Goal: Task Accomplishment & Management: Complete application form

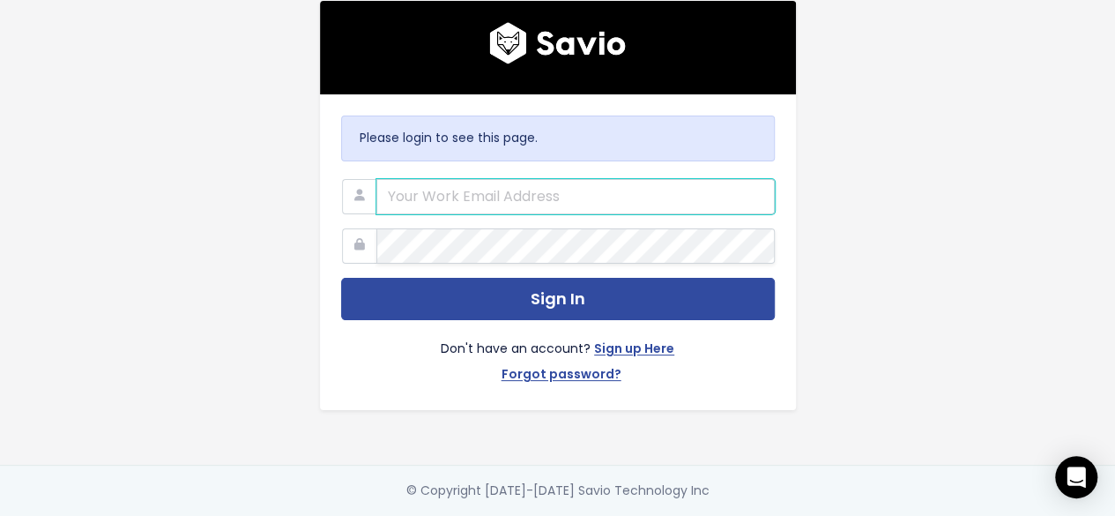
click at [436, 179] on input "email" at bounding box center [575, 196] width 398 height 35
type input "[EMAIL_ADDRESS][DOMAIN_NAME]"
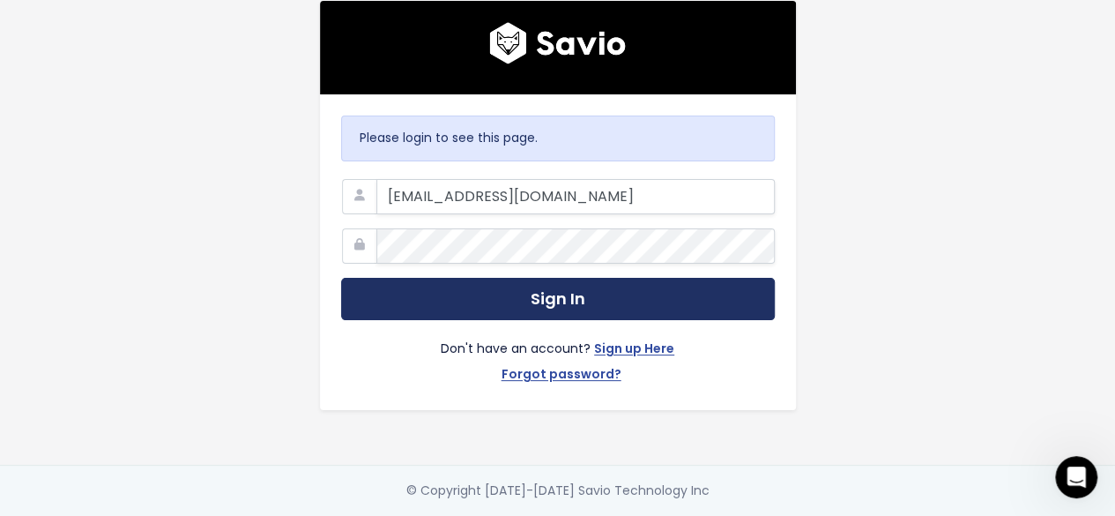
click at [541, 295] on button "Sign In" at bounding box center [558, 299] width 434 height 43
click at [503, 295] on button "Sign In" at bounding box center [558, 299] width 434 height 43
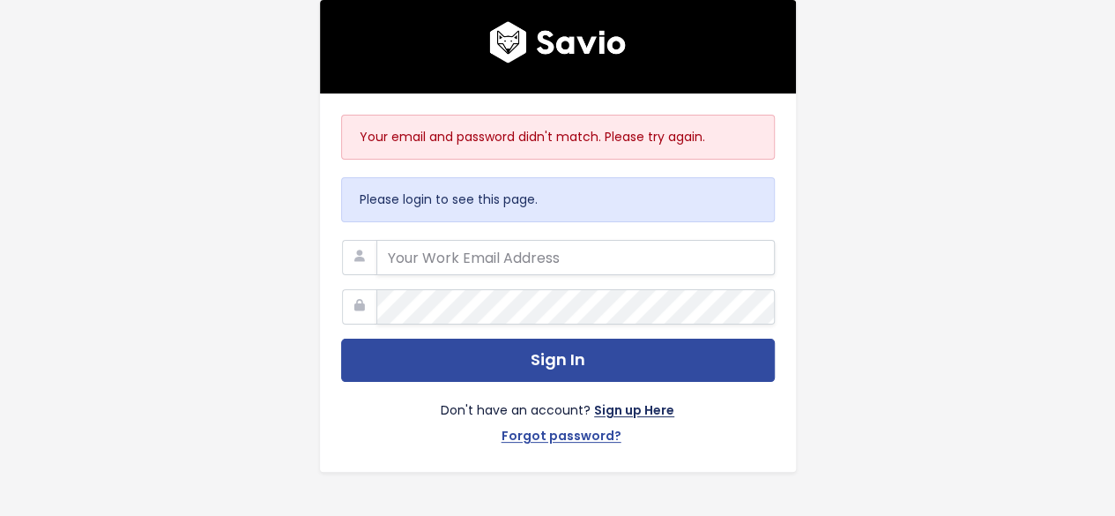
click at [631, 404] on link "Sign up Here" at bounding box center [634, 412] width 80 height 26
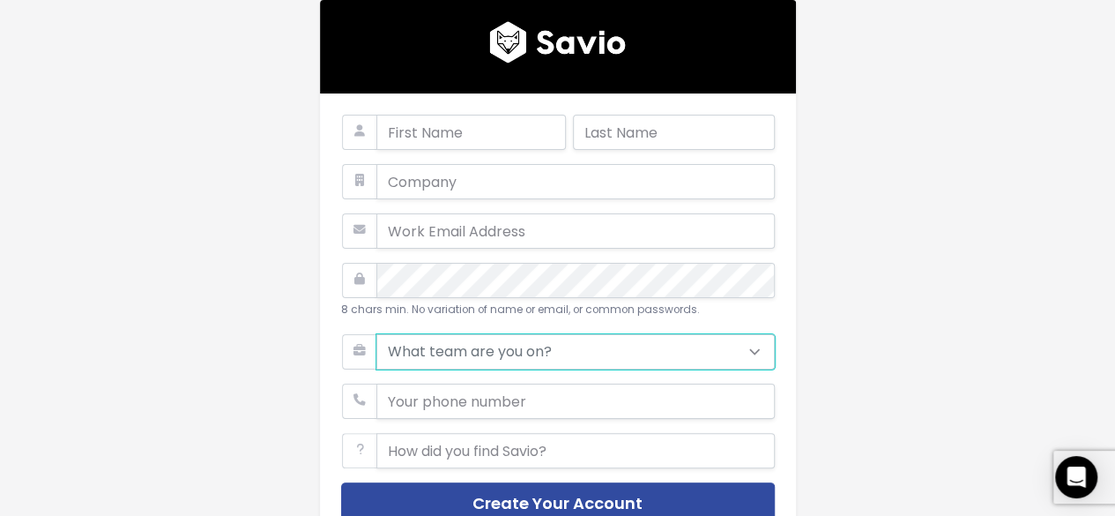
click at [526, 347] on select "What team are you on? Support Product Sales Customer Success Marketing Other" at bounding box center [575, 351] width 398 height 35
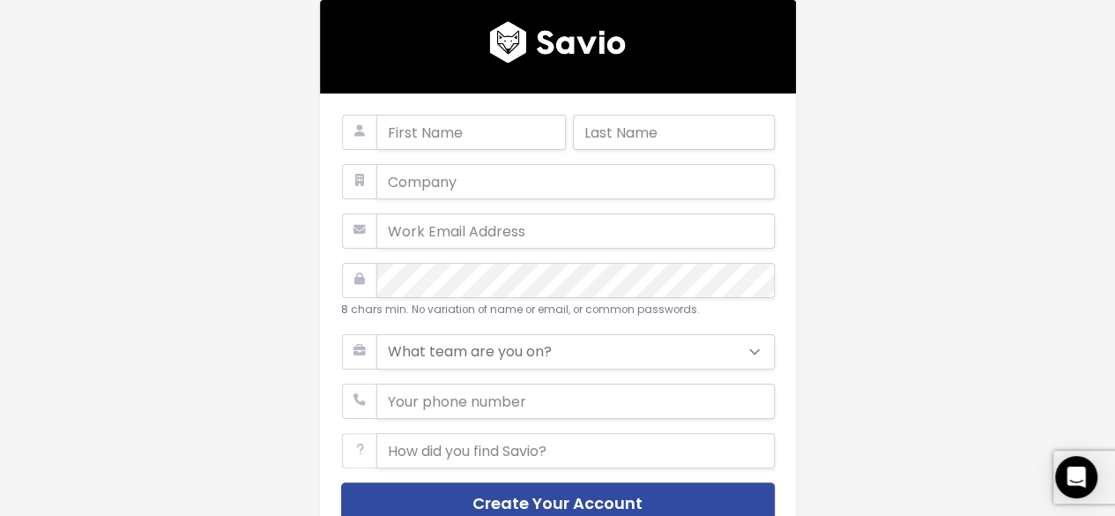
click at [862, 322] on div "8 chars min. No variation of name or email, or common passwords. What team are …" at bounding box center [558, 321] width 1005 height 643
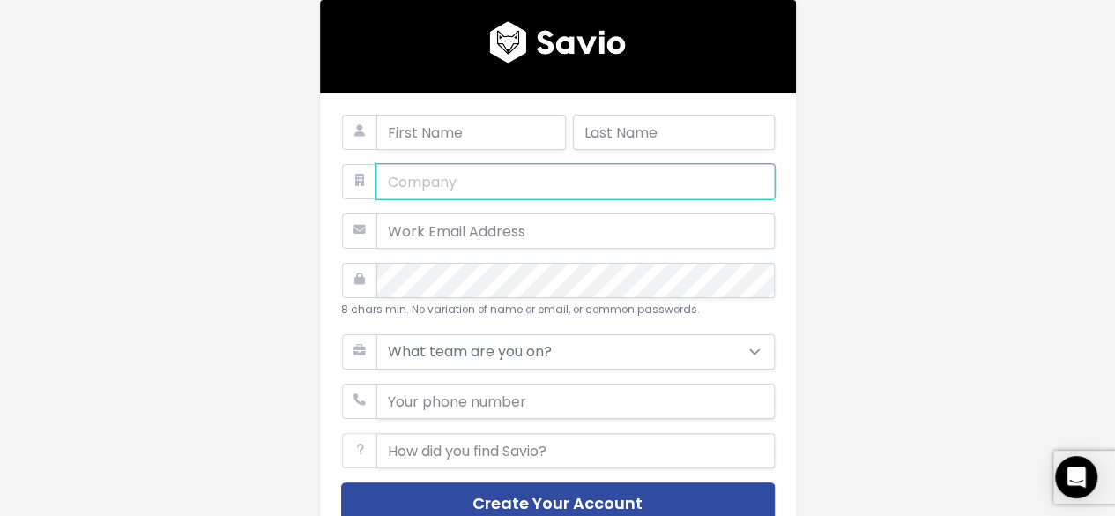
click at [522, 186] on input "text" at bounding box center [575, 181] width 398 height 35
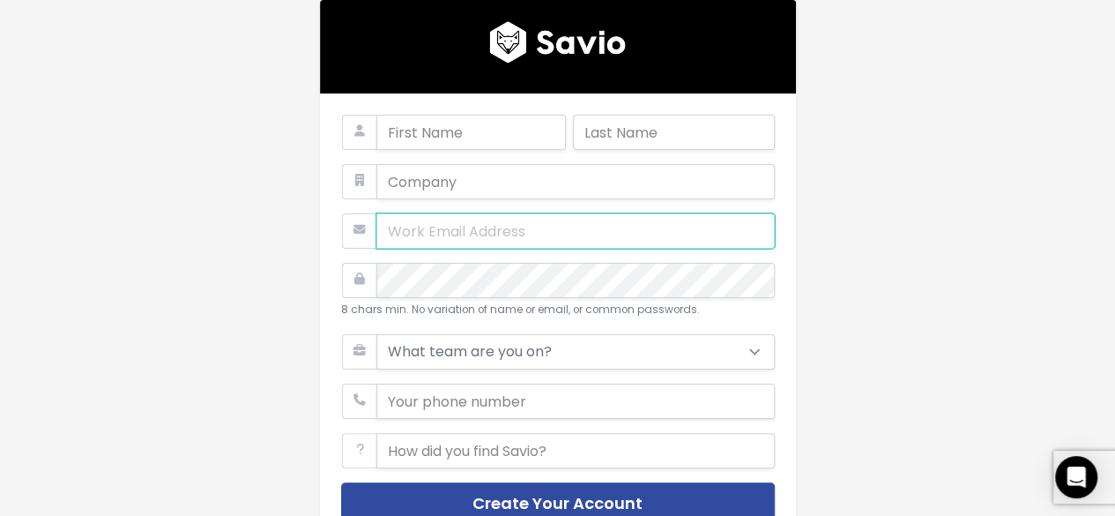
click at [539, 235] on input "email" at bounding box center [575, 230] width 398 height 35
type input "[EMAIL_ADDRESS][DOMAIN_NAME]"
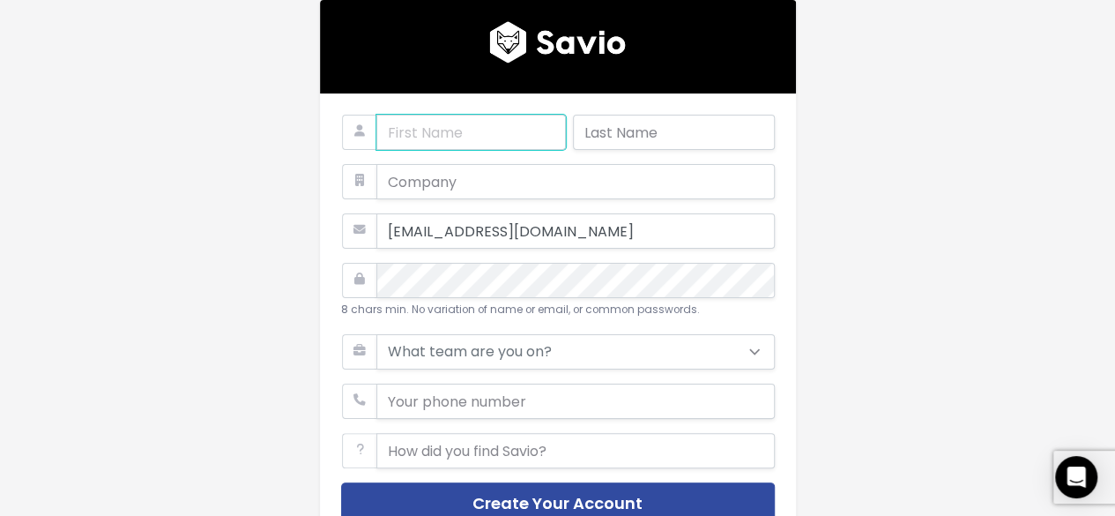
click at [462, 130] on input "text" at bounding box center [471, 132] width 190 height 35
